Goal: Transaction & Acquisition: Purchase product/service

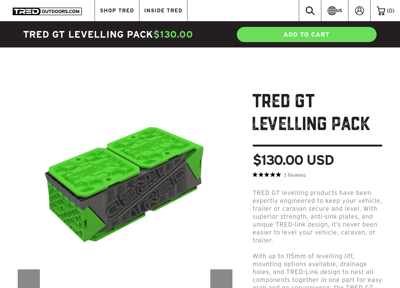
click at [262, 101] on h1 "TRED GT LEVELLING PACK" at bounding box center [318, 118] width 130 height 55
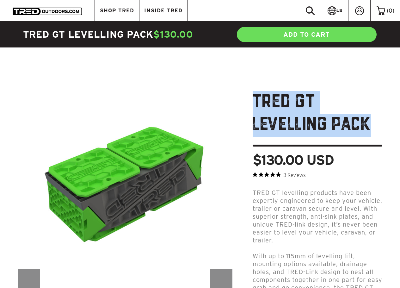
click at [262, 101] on h1 "TRED GT LEVELLING PACK" at bounding box center [318, 118] width 130 height 55
click at [299, 118] on h1 "TRED GT LEVELLING PACK" at bounding box center [318, 118] width 130 height 55
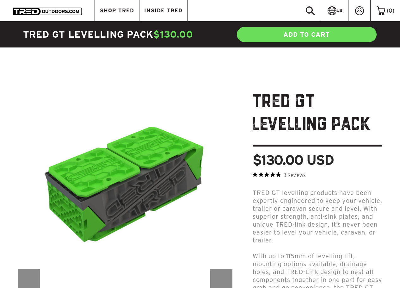
click at [322, 123] on h1 "TRED GT LEVELLING PACK" at bounding box center [318, 118] width 130 height 55
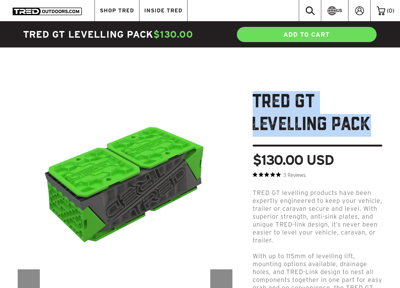
click at [322, 123] on h1 "TRED GT LEVELLING PACK" at bounding box center [318, 118] width 130 height 55
